Goal: Information Seeking & Learning: Learn about a topic

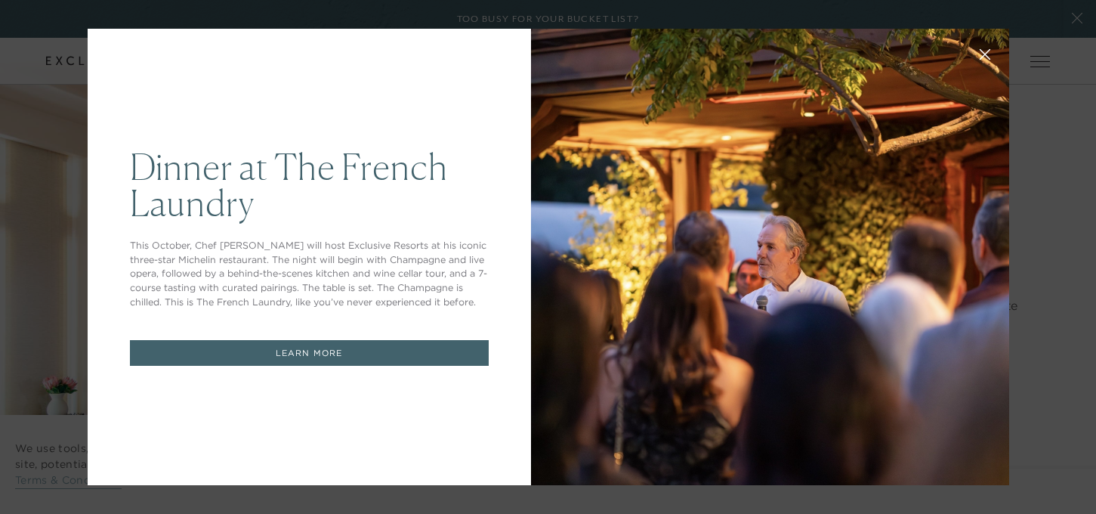
click at [292, 353] on link "LEARN MORE" at bounding box center [309, 353] width 359 height 26
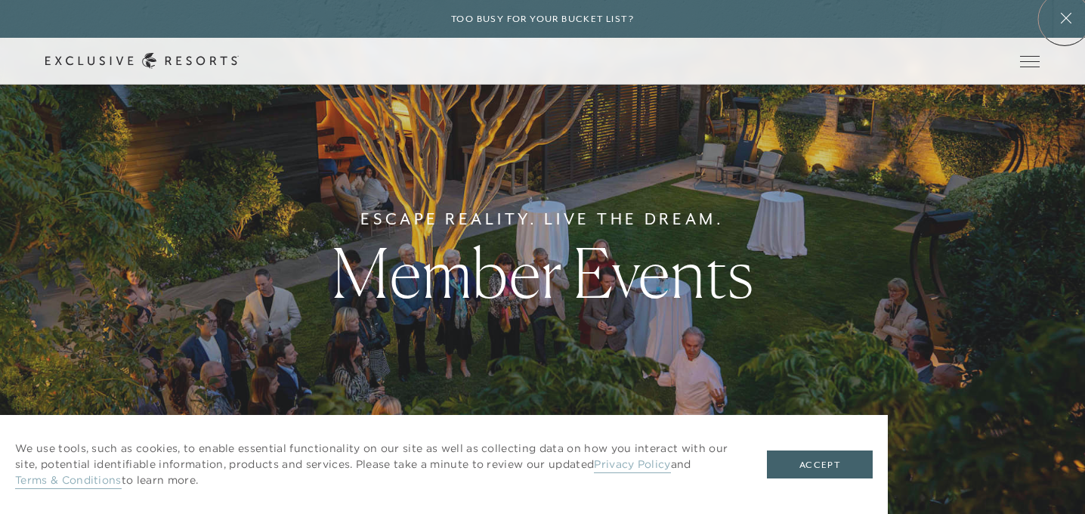
click at [1065, 17] on icon at bounding box center [1066, 18] width 11 height 11
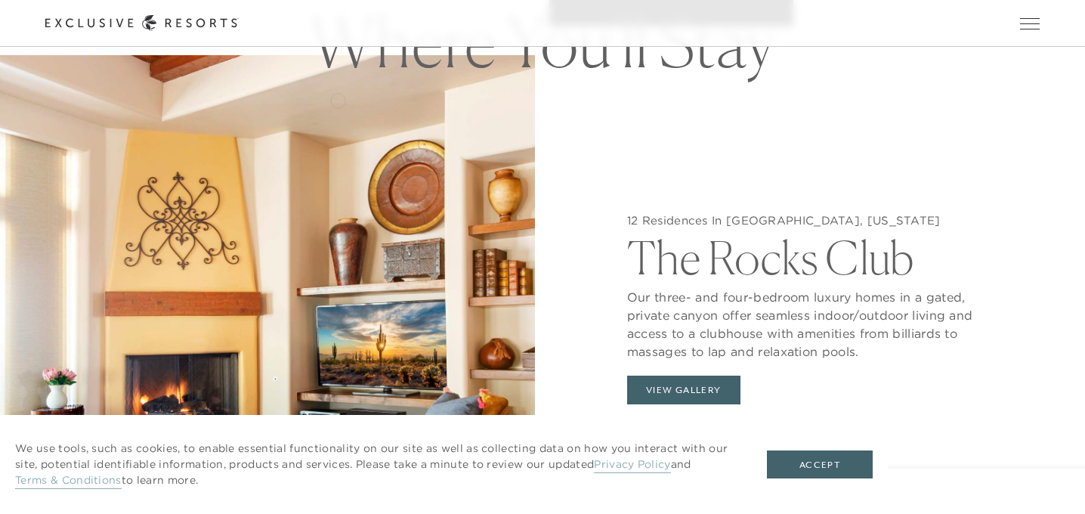
scroll to position [1284, 0]
